Goal: Information Seeking & Learning: Learn about a topic

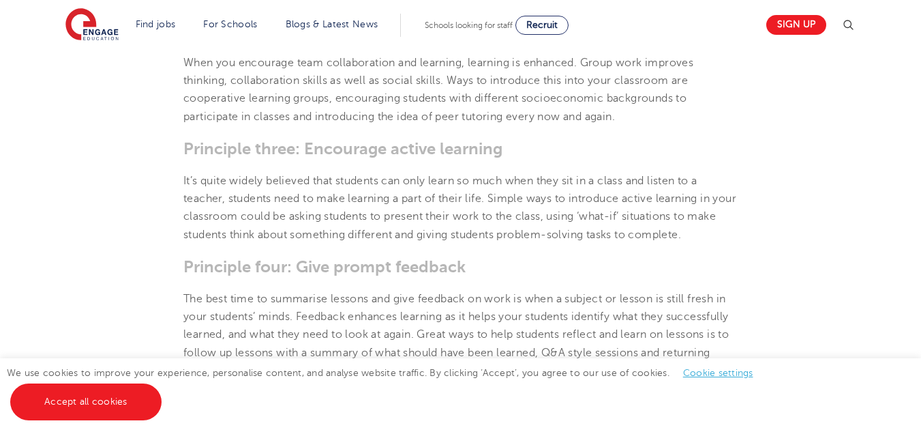
scroll to position [1023, 0]
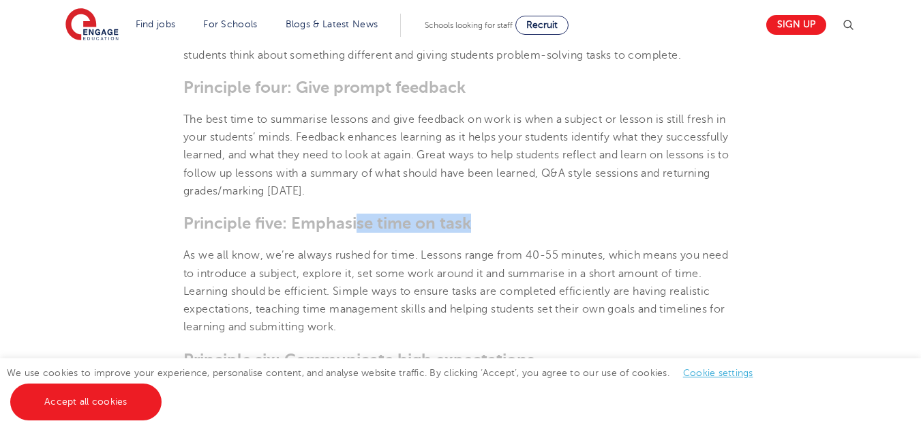
drag, startPoint x: 470, startPoint y: 222, endPoint x: 357, endPoint y: 227, distance: 113.3
click at [357, 227] on h3 "Principle five: Emphasise time on task" at bounding box center [460, 222] width 554 height 19
click at [508, 219] on h3 "Principle five: Emphasise time on task" at bounding box center [460, 222] width 554 height 19
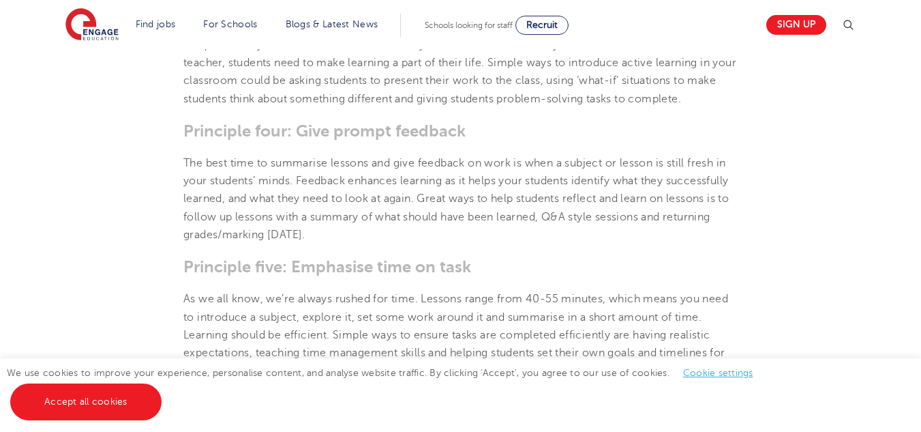
scroll to position [980, 0]
click at [140, 402] on link "Accept all cookies" at bounding box center [85, 401] width 151 height 37
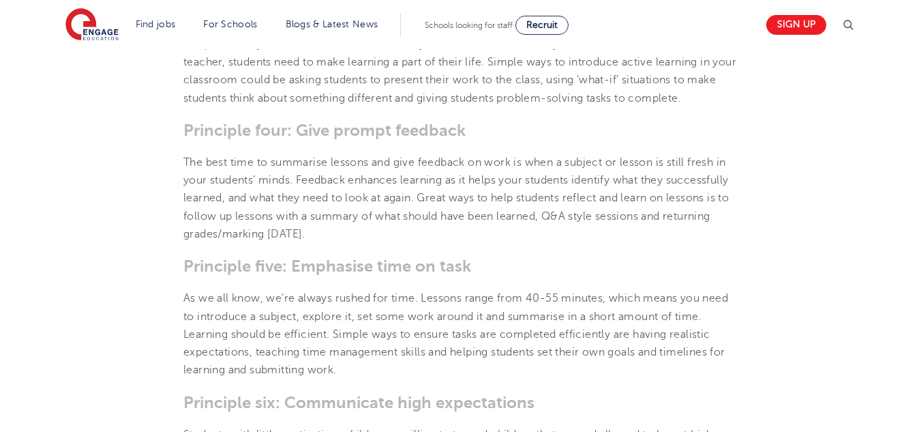
scroll to position [911, 0]
